Goal: Check status: Verify the current state of an ongoing process or item

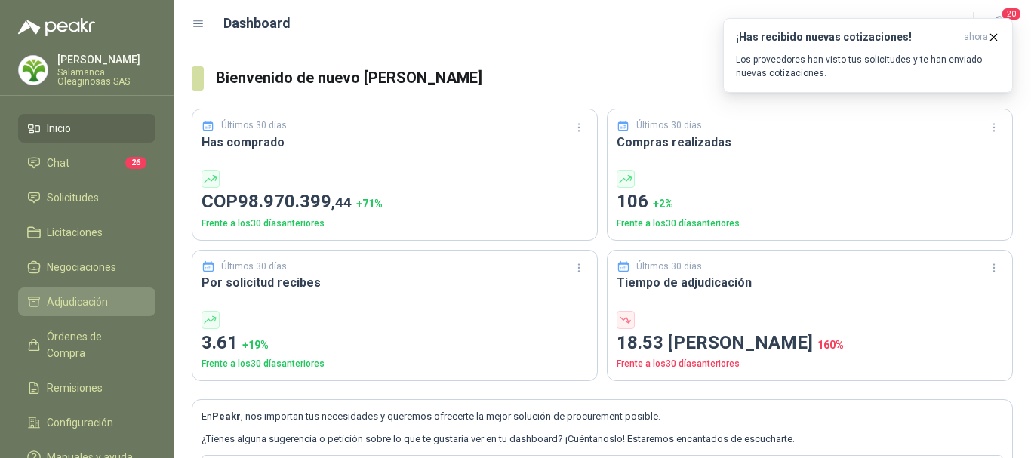
click at [109, 300] on li "Adjudicación" at bounding box center [86, 302] width 119 height 17
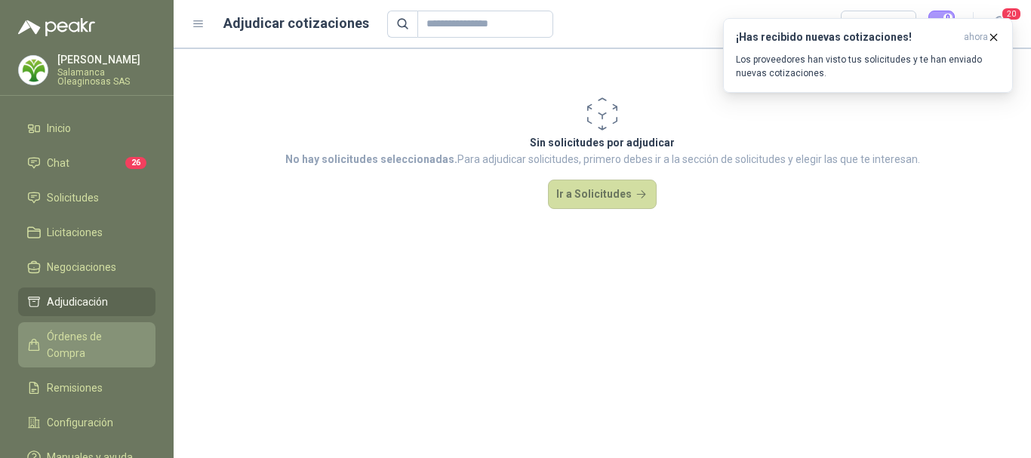
click at [88, 336] on span "Órdenes de Compra" at bounding box center [94, 344] width 94 height 33
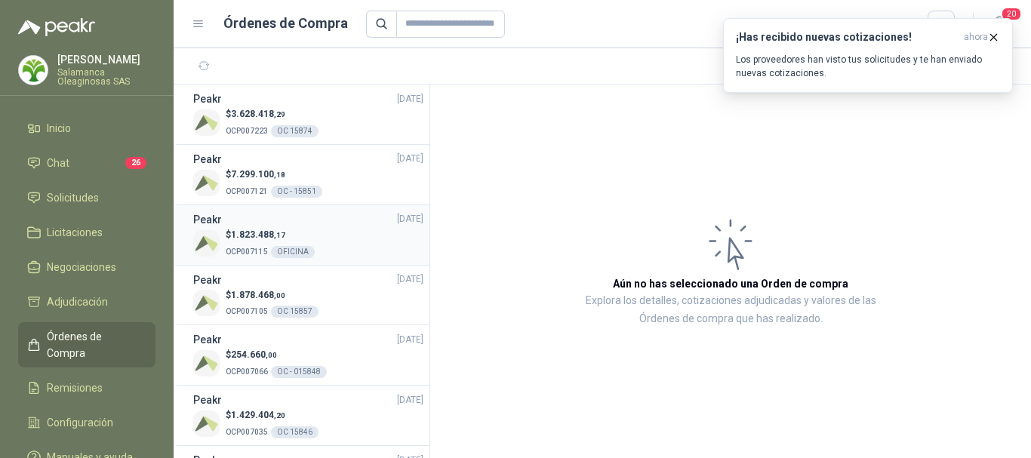
click at [287, 251] on div "OFICINA" at bounding box center [293, 252] width 44 height 12
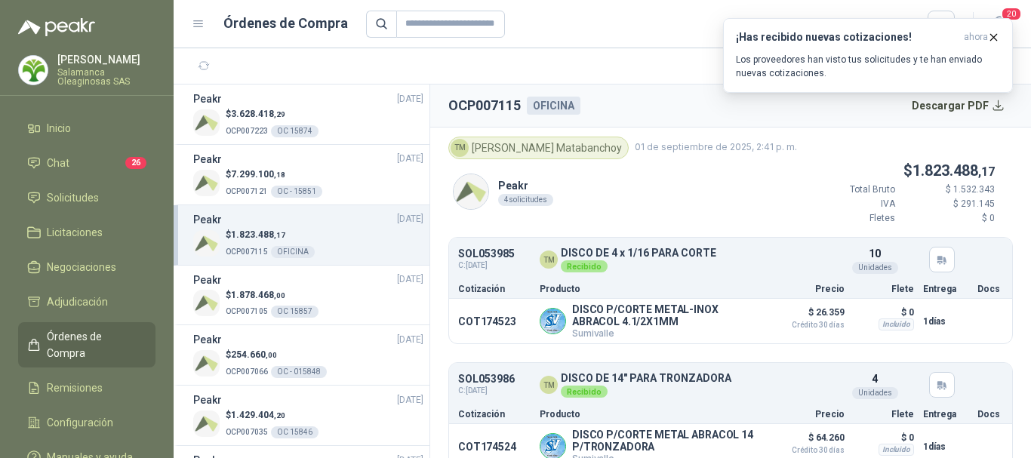
click at [580, 9] on header "Órdenes de Compra 20" at bounding box center [602, 24] width 857 height 48
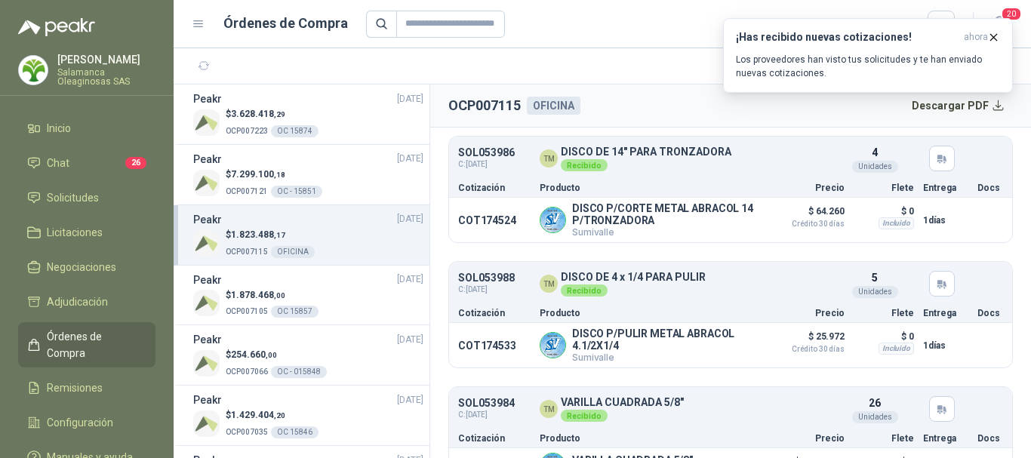
scroll to position [266, 0]
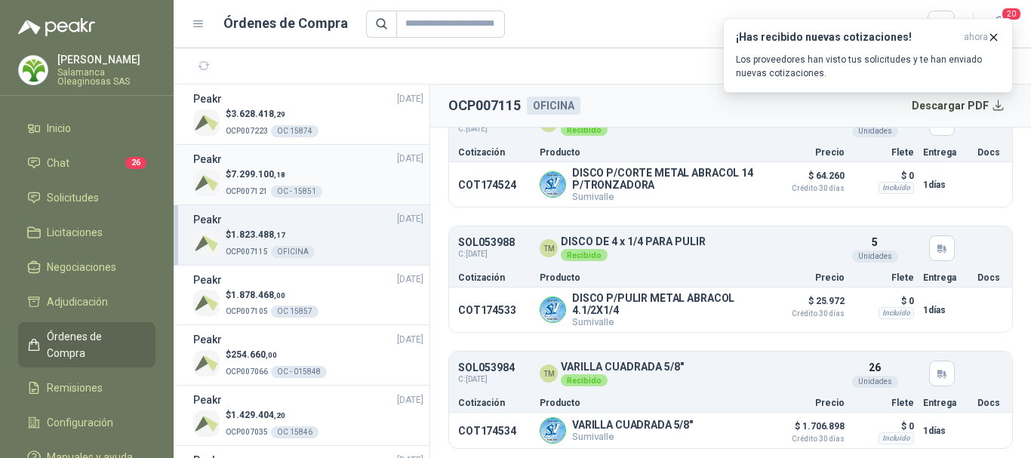
click at [307, 192] on div "OC - 15851" at bounding box center [296, 192] width 51 height 12
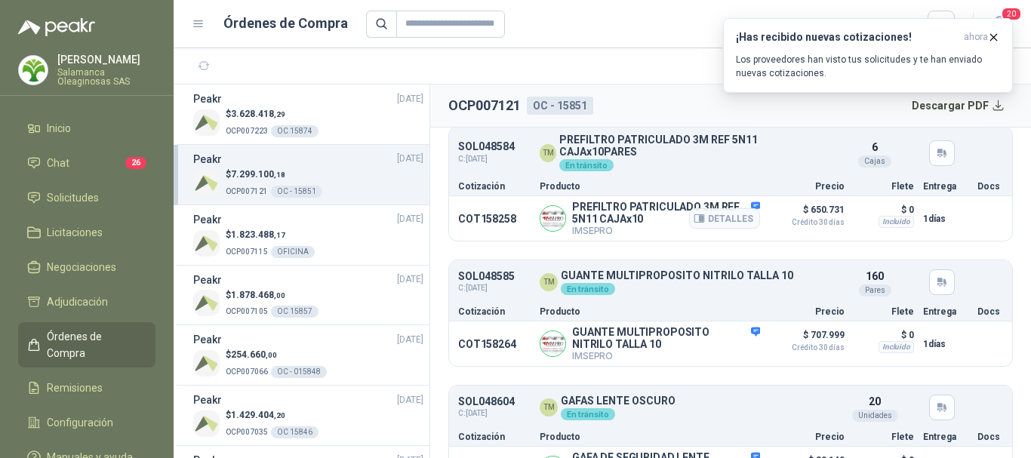
scroll to position [226, 0]
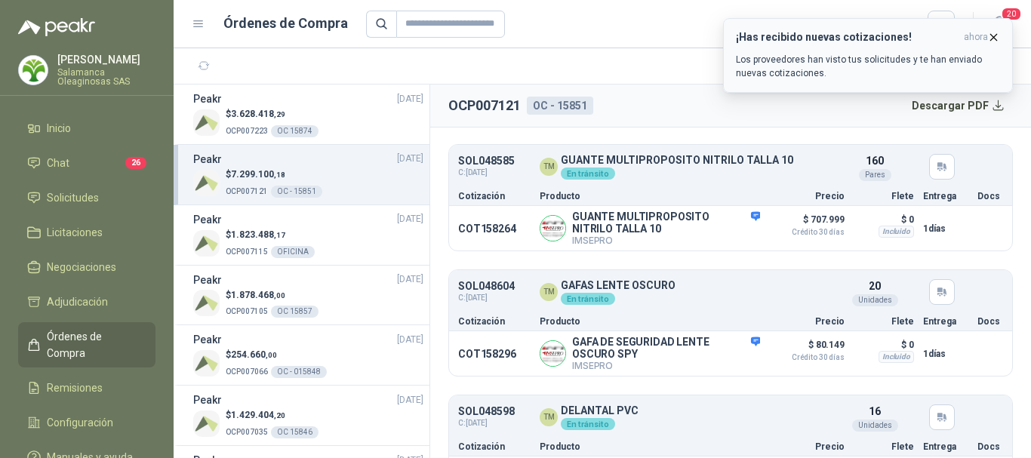
click at [992, 38] on icon "button" at bounding box center [993, 37] width 13 height 13
click at [115, 380] on li "Remisiones" at bounding box center [86, 388] width 119 height 17
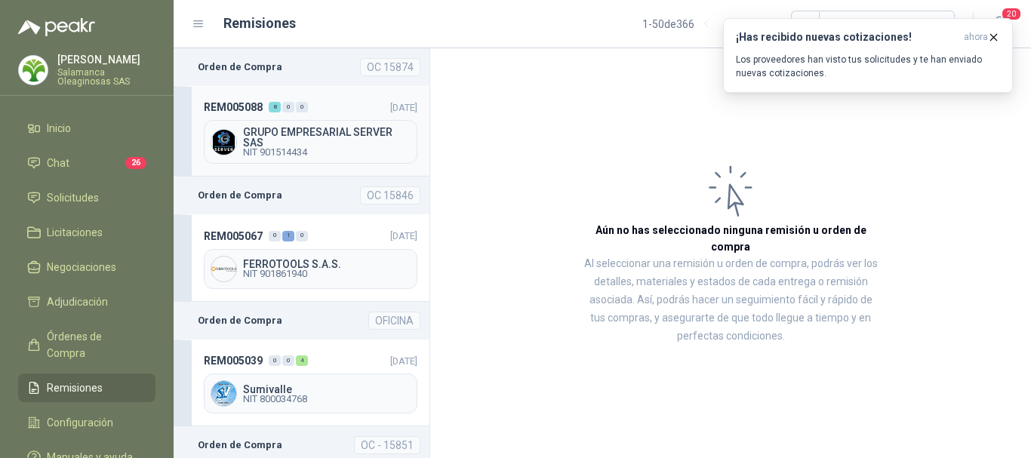
click at [326, 149] on span "NIT 901514434" at bounding box center [327, 152] width 168 height 9
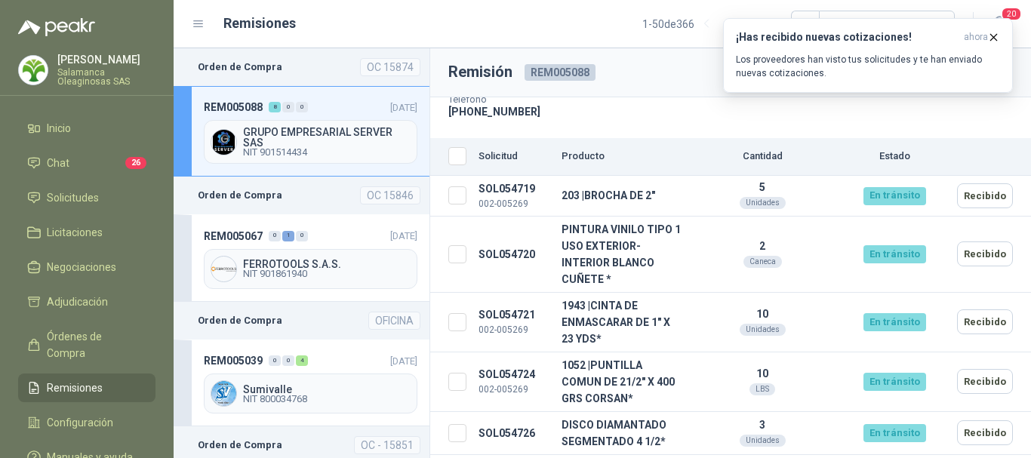
scroll to position [226, 0]
click at [367, 259] on span "FERROTOOLS S.A.S." at bounding box center [327, 264] width 168 height 11
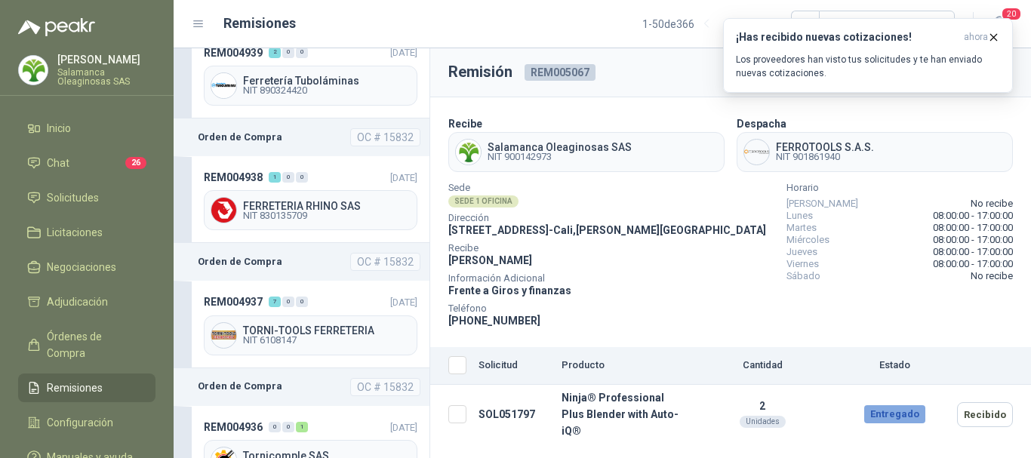
scroll to position [1962, 0]
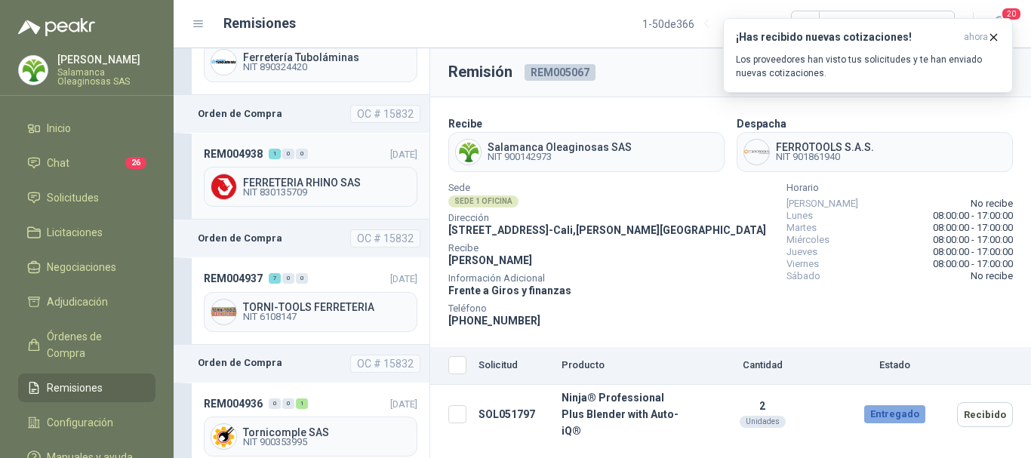
click at [337, 188] on div "FERRETERIA RHINO SAS NIT 830135709" at bounding box center [311, 187] width 214 height 40
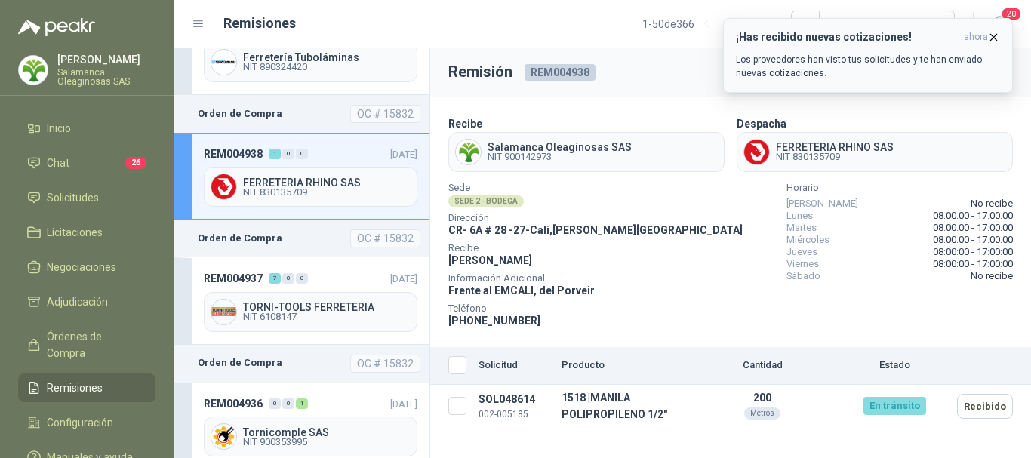
click at [994, 38] on icon "button" at bounding box center [993, 37] width 13 height 13
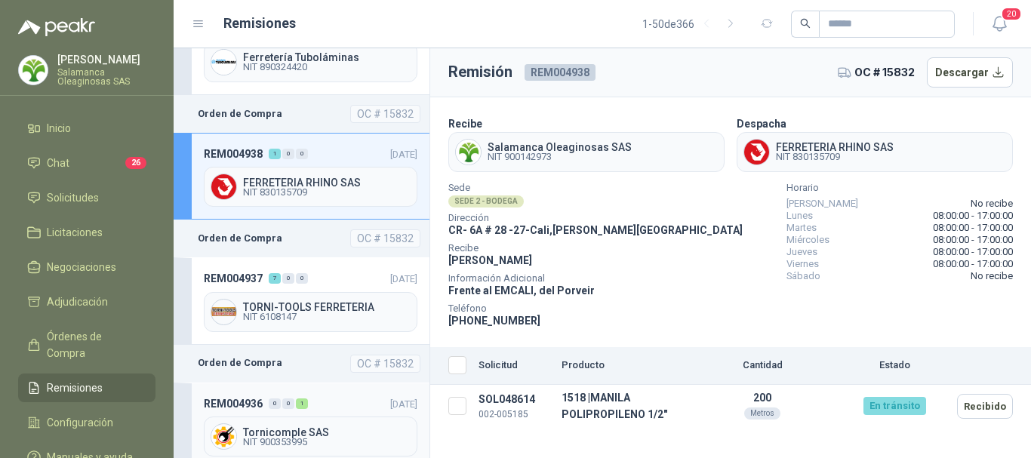
click at [323, 427] on span "Tornicomple SAS" at bounding box center [327, 432] width 168 height 11
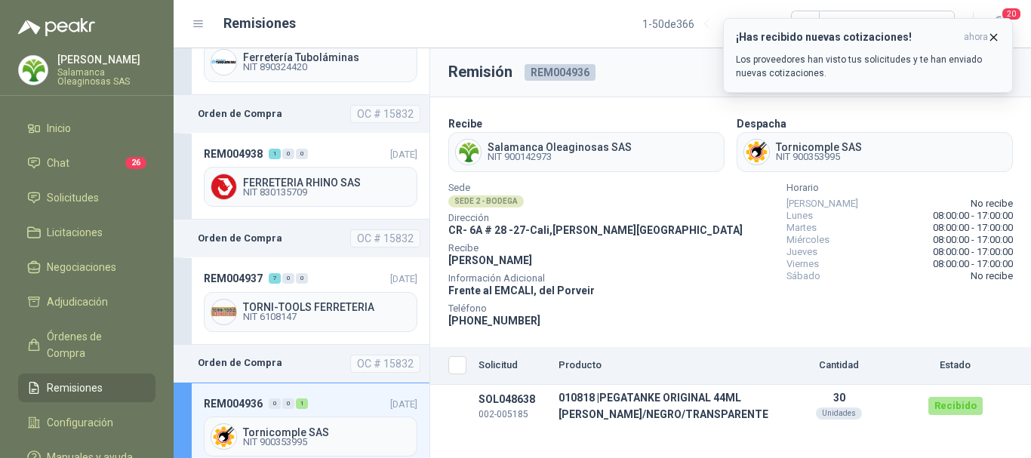
click at [989, 35] on icon "button" at bounding box center [993, 37] width 13 height 13
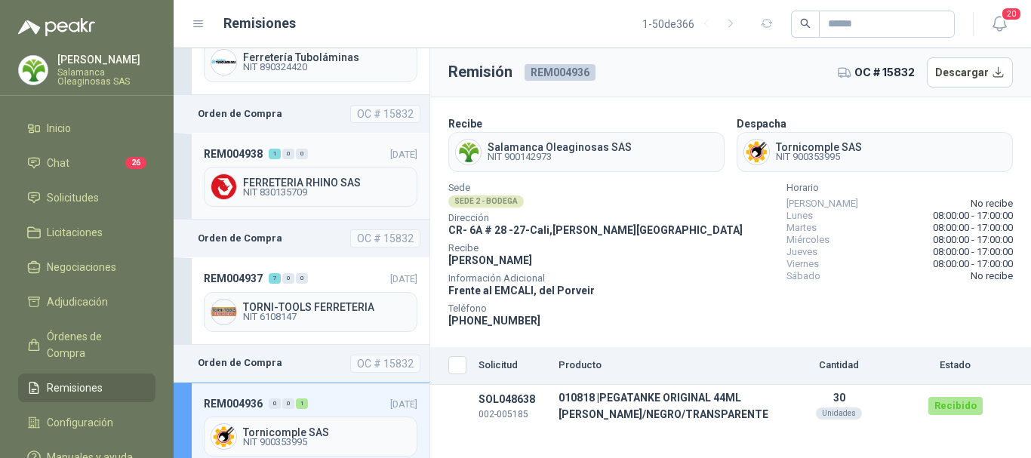
click at [337, 177] on span "FERRETERIA RHINO SAS" at bounding box center [327, 182] width 168 height 11
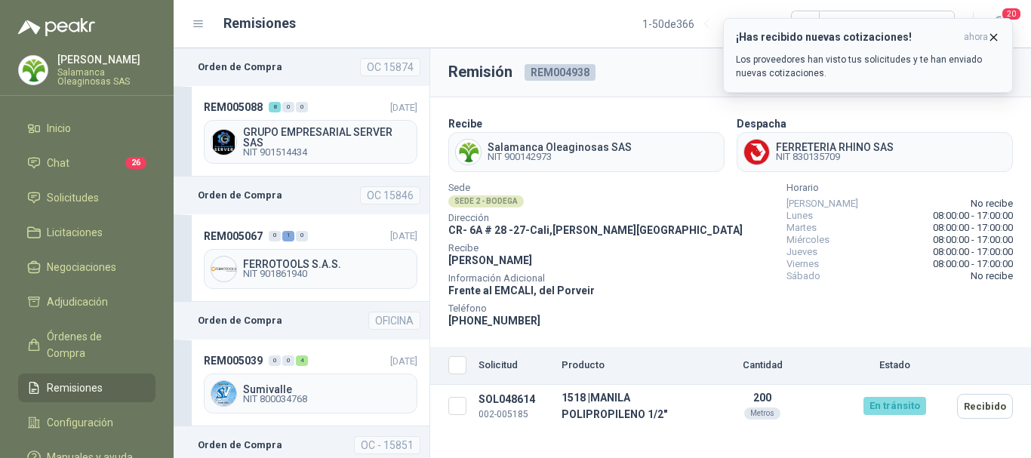
click at [994, 41] on icon "button" at bounding box center [993, 37] width 13 height 13
click at [993, 36] on icon "button" at bounding box center [994, 37] width 6 height 6
